Goal: Information Seeking & Learning: Check status

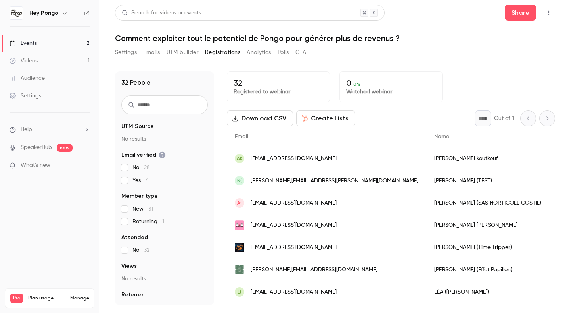
click at [41, 48] on link "Events 2" at bounding box center [49, 43] width 99 height 17
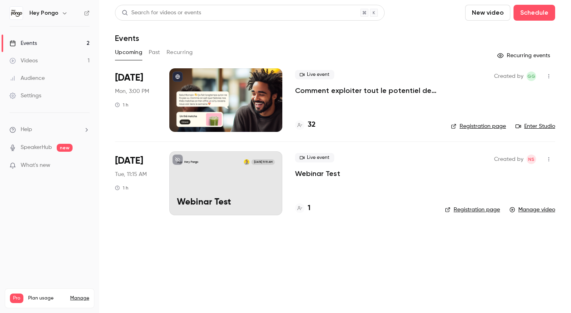
click at [537, 125] on link "Enter Studio" at bounding box center [536, 126] width 40 height 8
click at [347, 105] on div "Live event Comment exploiter tout le potentiel de Pongo pour générer plus de re…" at bounding box center [366, 99] width 143 height 63
click at [363, 91] on p "Comment exploiter tout le potentiel de Pongo pour générer plus de revenus ?" at bounding box center [366, 91] width 143 height 10
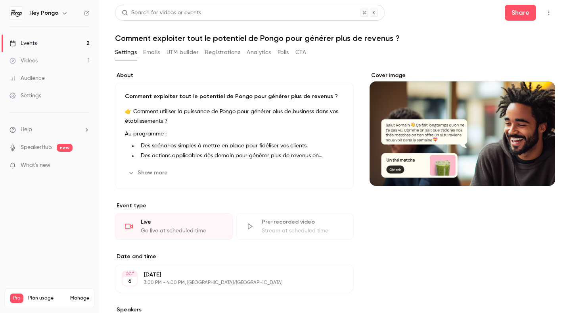
click at [226, 52] on button "Registrations" at bounding box center [222, 52] width 35 height 13
